Goal: Use online tool/utility

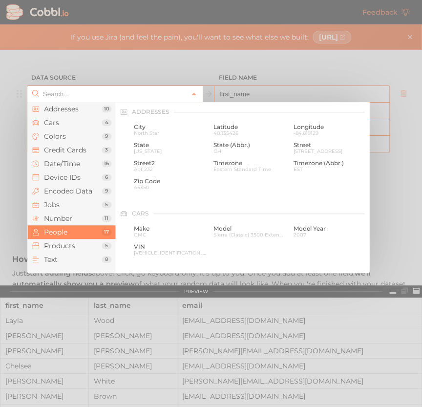
click at [176, 97] on input "text" at bounding box center [115, 94] width 148 height 16
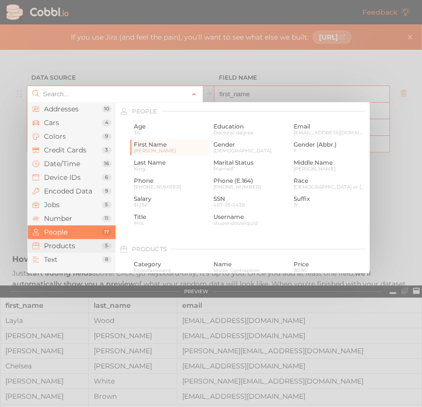
click at [84, 243] on span "Products" at bounding box center [73, 246] width 58 height 8
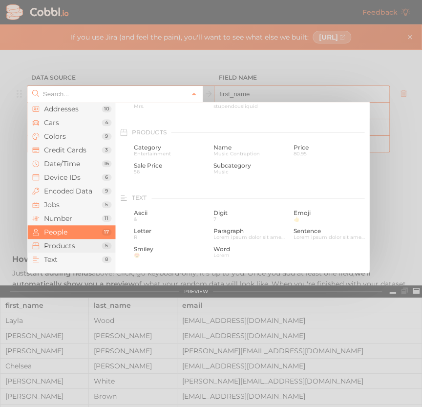
scroll to position [892, 0]
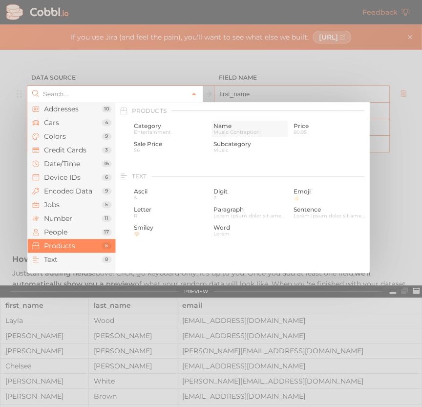
click at [233, 126] on span "Name" at bounding box center [250, 126] width 73 height 7
type input "Products › Name"
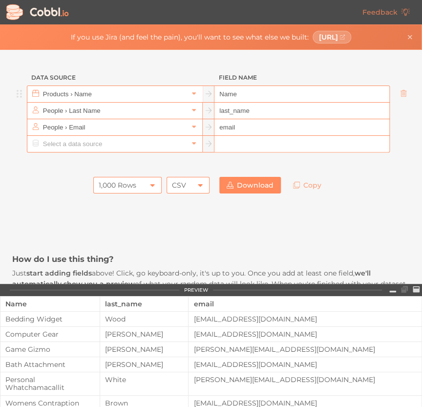
type input "Name"
click at [120, 186] on div "1,000 Rows" at bounding box center [118, 185] width 38 height 17
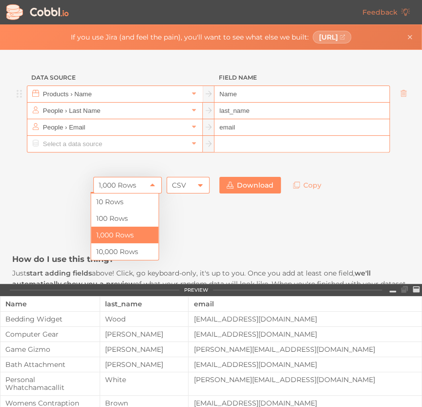
click at [120, 186] on div "1,000 Rows" at bounding box center [118, 185] width 38 height 17
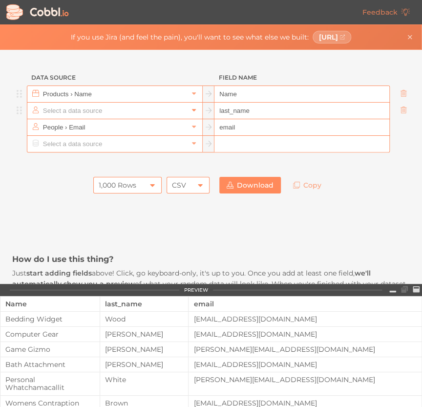
click at [191, 108] on icon at bounding box center [194, 110] width 7 height 7
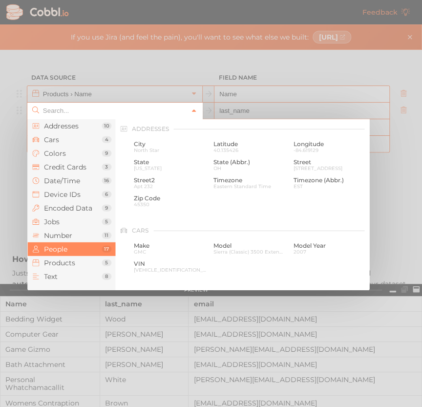
scroll to position [753, 0]
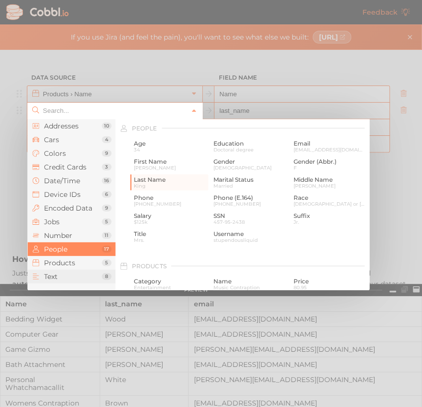
click at [69, 276] on span "Text" at bounding box center [73, 277] width 58 height 8
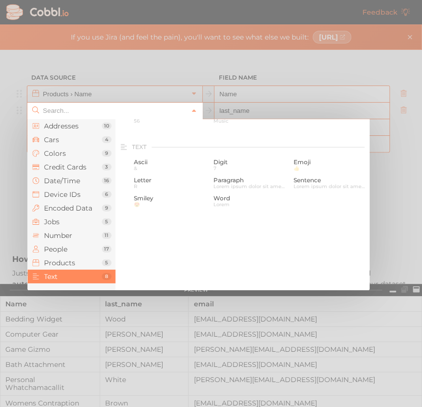
scroll to position [957, 0]
click at [150, 160] on span "Letter" at bounding box center [170, 161] width 73 height 7
type input "Text › Letter"
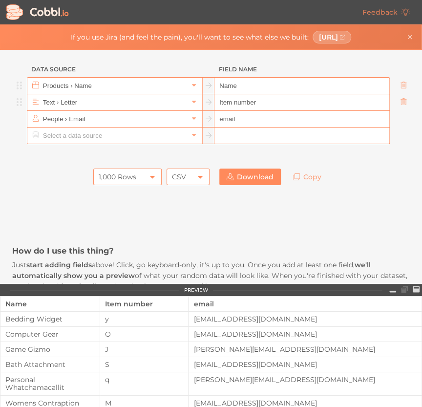
scroll to position [0, 0]
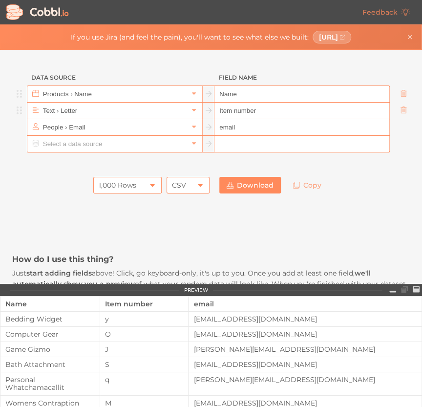
type input "Item number"
click at [164, 112] on input "text" at bounding box center [115, 111] width 148 height 16
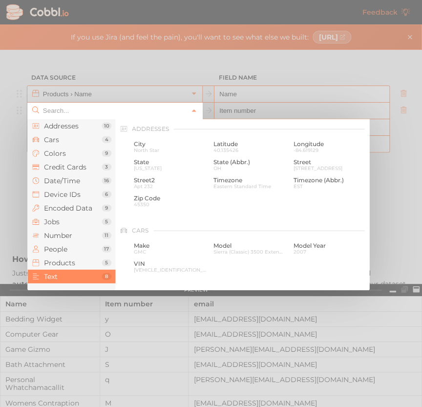
scroll to position [957, 0]
